Goal: Information Seeking & Learning: Learn about a topic

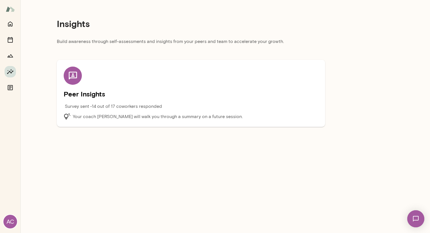
click at [195, 87] on div "Peer Insights Survey sent • 14 out of 17 coworkers responded Your coach [PERSON…" at bounding box center [191, 93] width 255 height 53
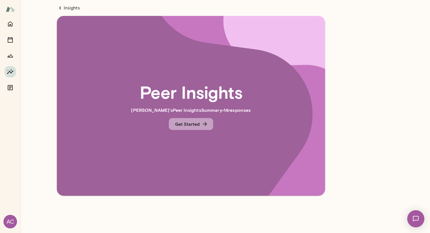
click at [177, 124] on button "Get Started" at bounding box center [191, 124] width 44 height 12
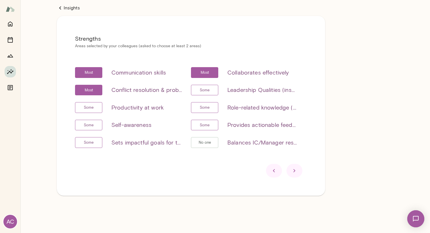
click at [298, 171] on div at bounding box center [295, 171] width 16 height 14
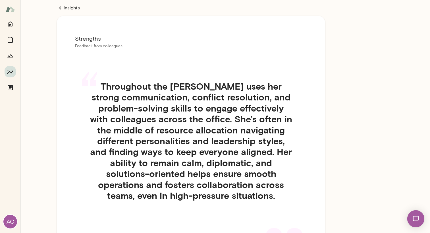
scroll to position [54, 0]
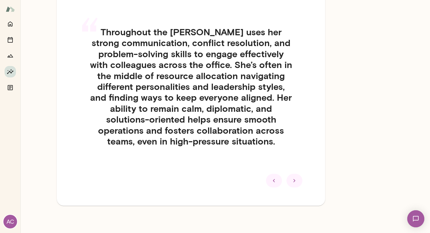
click at [297, 181] on icon at bounding box center [294, 180] width 7 height 7
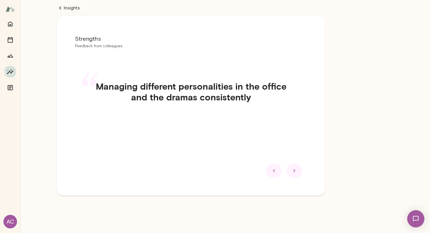
scroll to position [0, 0]
click at [298, 168] on div at bounding box center [295, 171] width 16 height 14
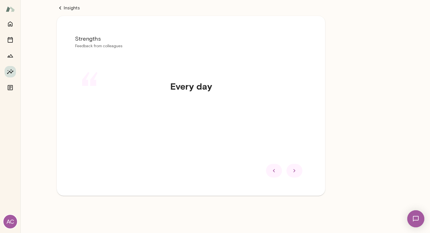
click at [278, 173] on div at bounding box center [274, 171] width 16 height 14
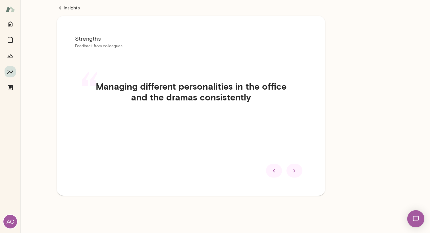
click at [292, 171] on icon at bounding box center [294, 170] width 7 height 7
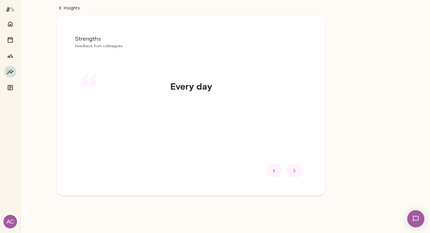
click at [292, 171] on icon at bounding box center [294, 170] width 7 height 7
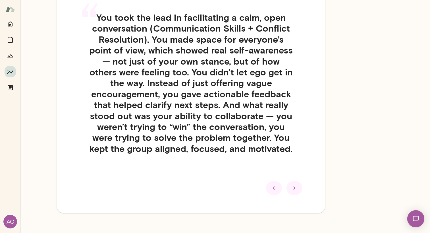
scroll to position [76, 0]
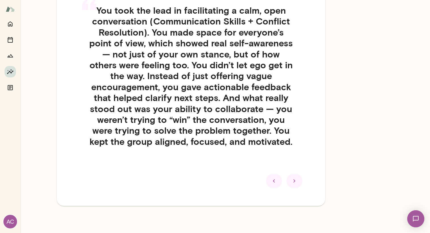
click at [287, 177] on div at bounding box center [191, 181] width 232 height 14
click at [295, 180] on icon at bounding box center [294, 180] width 7 height 7
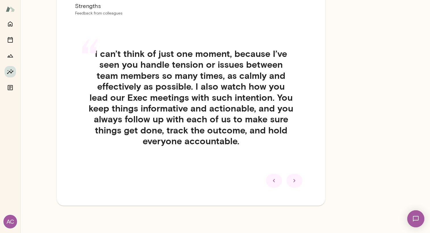
click at [297, 175] on div at bounding box center [295, 181] width 16 height 14
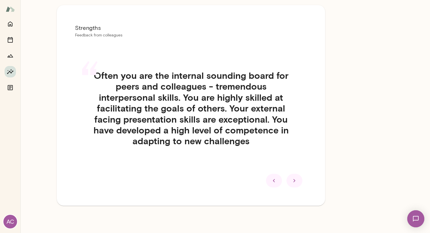
click at [297, 173] on div "“ Often you are the internal sounding board for peers and colleagues - tremendo…" at bounding box center [191, 114] width 232 height 117
click at [297, 177] on icon at bounding box center [294, 180] width 7 height 7
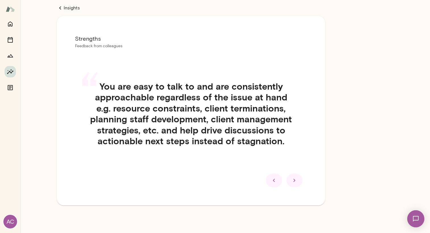
scroll to position [0, 0]
